Goal: Use online tool/utility: Utilize a website feature to perform a specific function

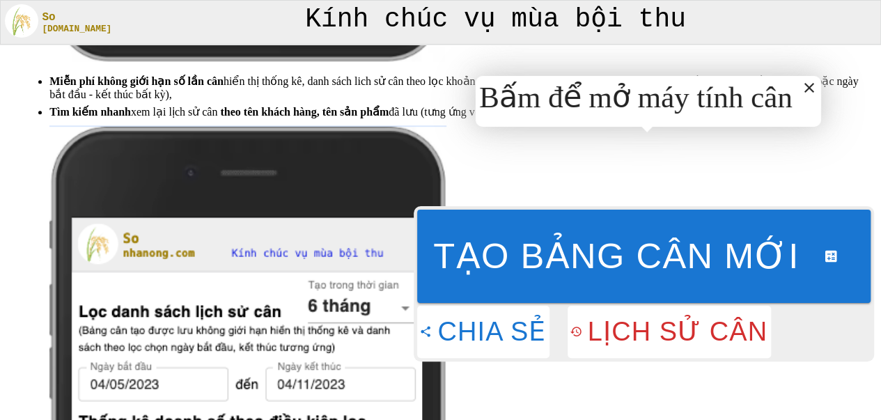
scroll to position [1144, 0]
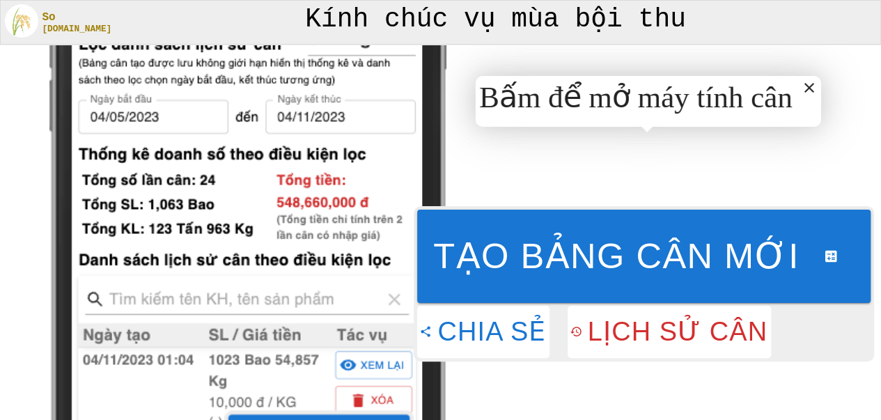
click at [591, 99] on div "Bấm để mở máy tính cân" at bounding box center [635, 96] width 313 height 35
click at [719, 102] on div "Bấm để mở máy tính cân" at bounding box center [635, 96] width 313 height 35
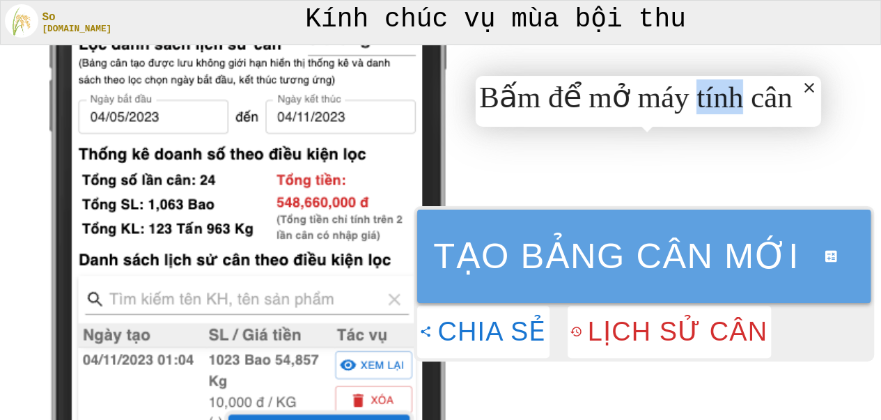
click at [626, 234] on button "Tạo bảng cân mới" at bounding box center [643, 256] width 453 height 93
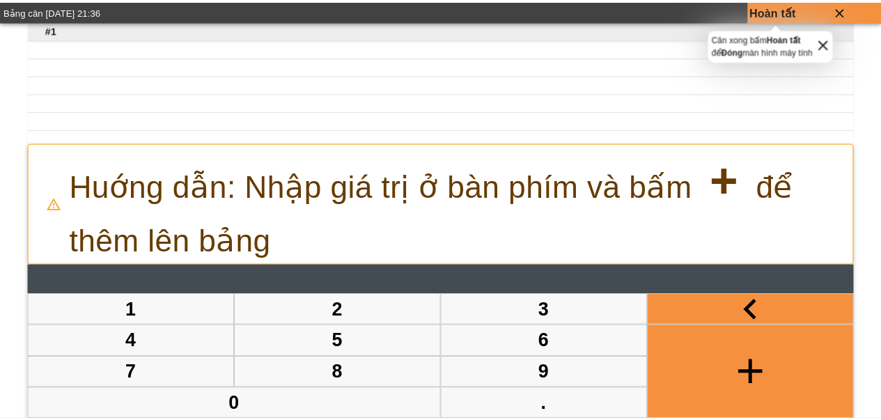
scroll to position [0, 0]
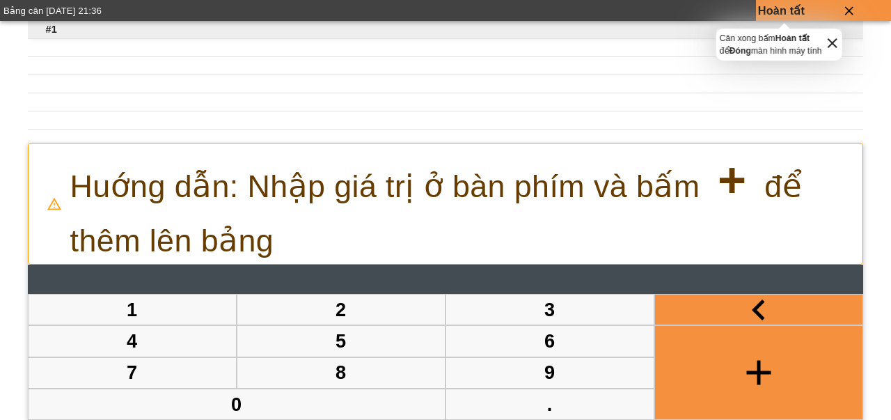
type input "*"
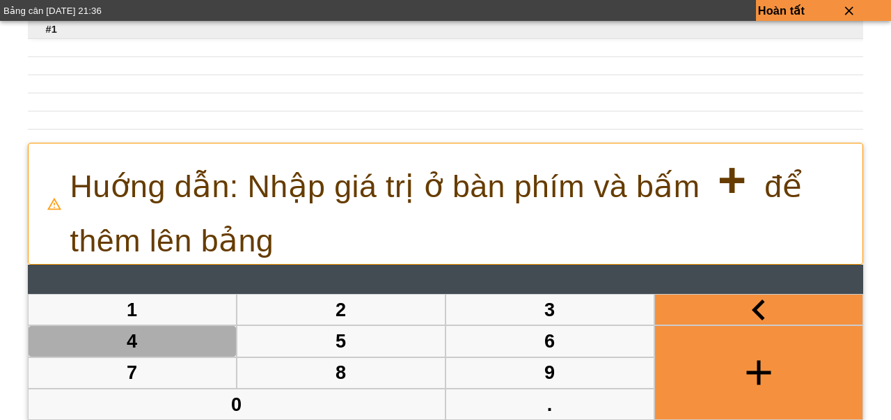
click at [181, 336] on button "4" at bounding box center [133, 341] width 208 height 30
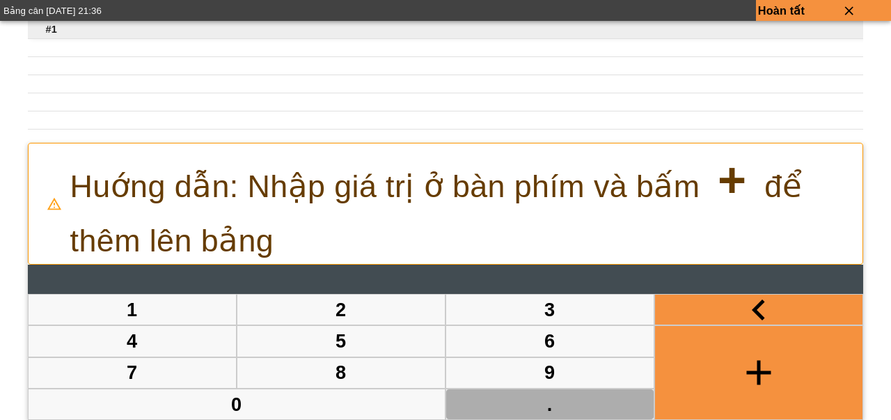
click at [576, 414] on button "." at bounding box center [550, 404] width 208 height 30
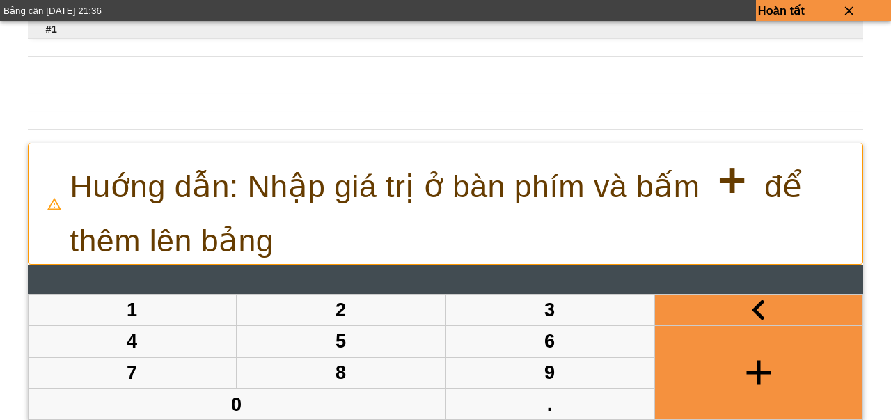
click at [181, 332] on button "4" at bounding box center [133, 341] width 208 height 30
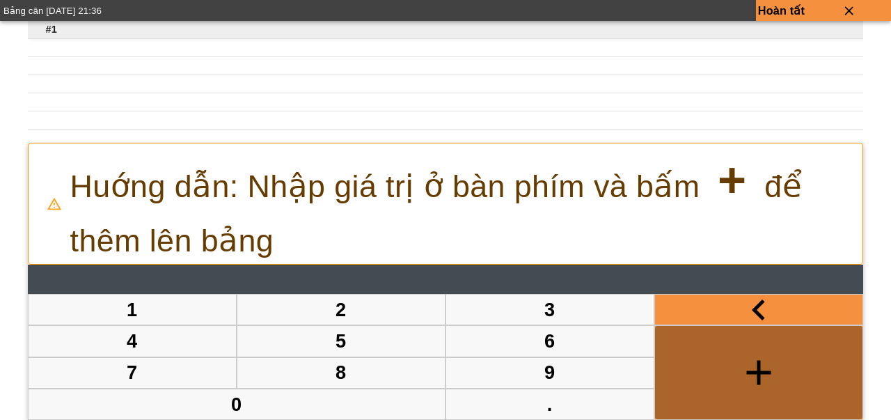
click at [744, 389] on icon "button" at bounding box center [759, 373] width 42 height 42
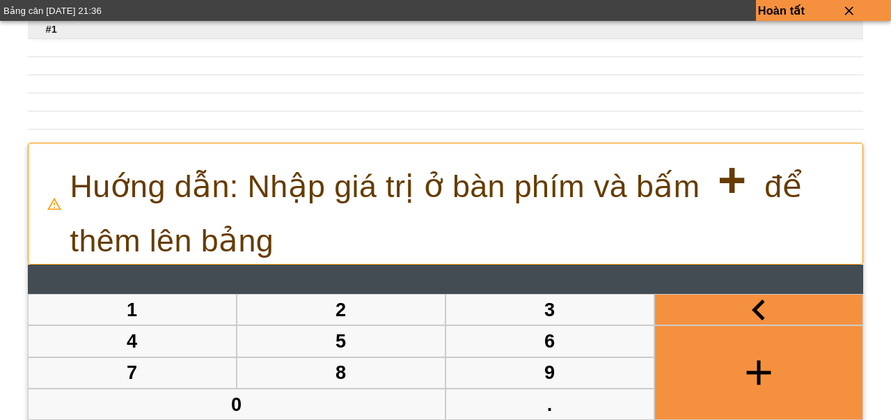
click at [373, 211] on p "Huớng dẫn: Nhập giá trị ở bàn phím và bấm + để thêm lên bảng" at bounding box center [466, 203] width 793 height 120
click at [52, 29] on span "#1" at bounding box center [51, 29] width 11 height 15
click at [856, 8] on icon "close" at bounding box center [849, 10] width 89 height 15
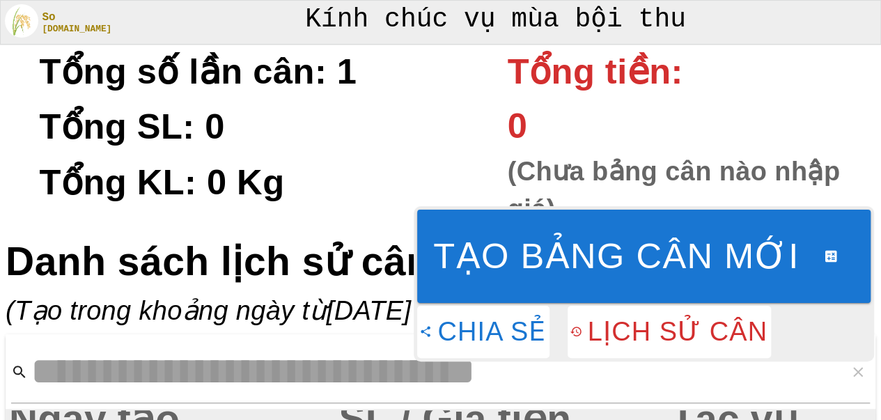
scroll to position [476, 0]
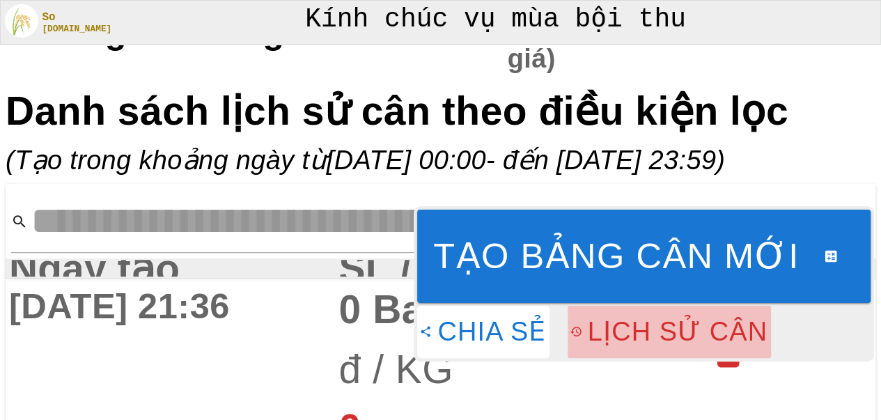
click at [650, 332] on button "Lịch sử cân" at bounding box center [669, 332] width 203 height 52
